Goal: Find specific page/section: Find specific page/section

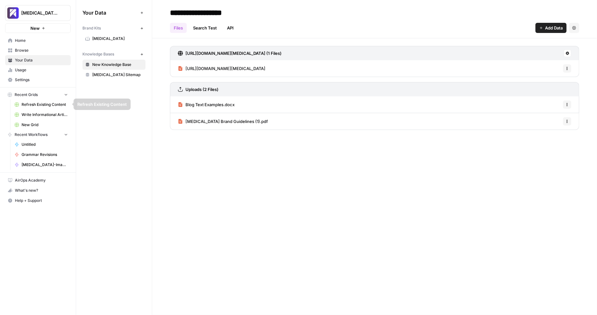
click at [41, 68] on span "Usage" at bounding box center [41, 70] width 53 height 6
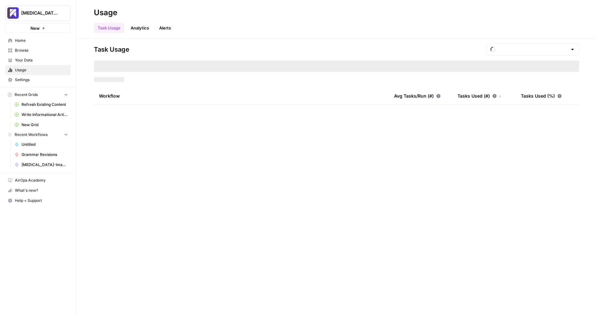
type input "August Included Tasks"
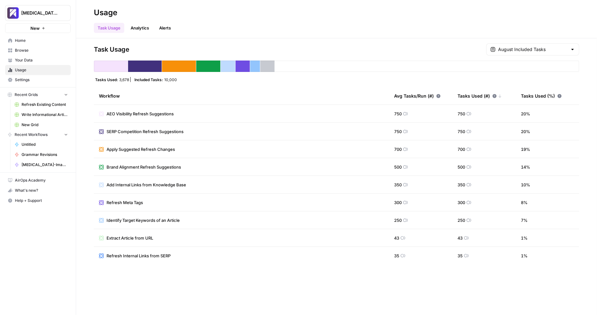
click at [33, 107] on link "Refresh Existing Content" at bounding box center [41, 104] width 59 height 10
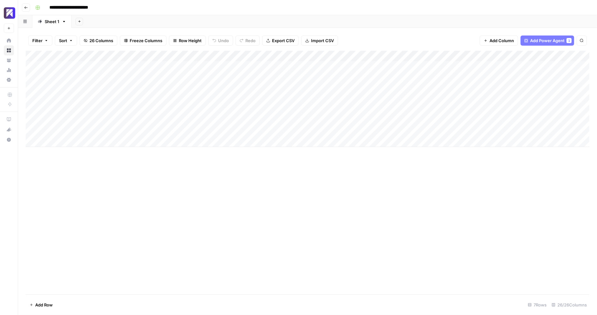
click at [25, 10] on button "Go back" at bounding box center [26, 7] width 8 height 8
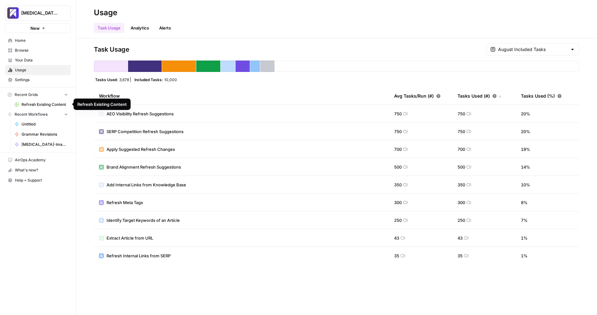
click at [36, 95] on span "Recent Grids" at bounding box center [26, 95] width 23 height 6
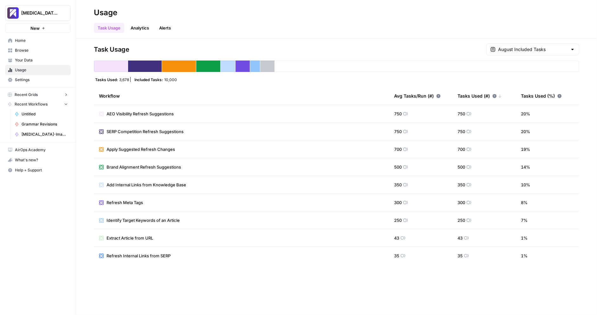
click at [36, 95] on span "Recent Grids" at bounding box center [26, 95] width 23 height 6
click at [28, 44] on link "Home" at bounding box center [38, 40] width 66 height 10
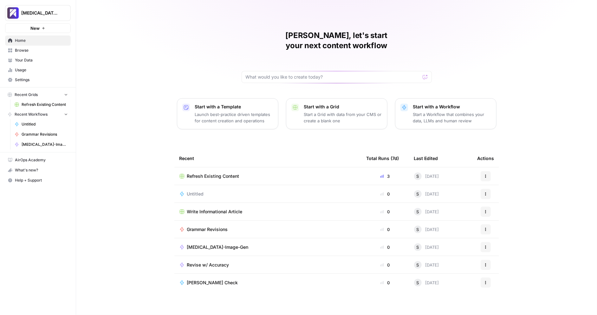
click at [232, 208] on span "Write Informational Article" at bounding box center [214, 211] width 55 height 6
